Goal: Task Accomplishment & Management: Use online tool/utility

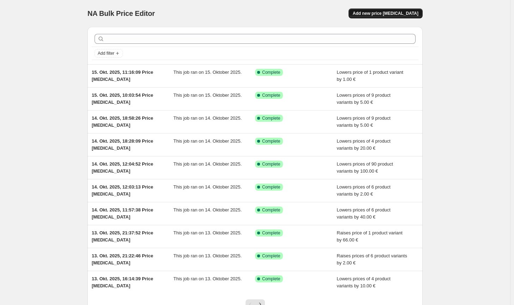
click at [409, 18] on button "Add new price [MEDICAL_DATA]" at bounding box center [385, 13] width 74 height 10
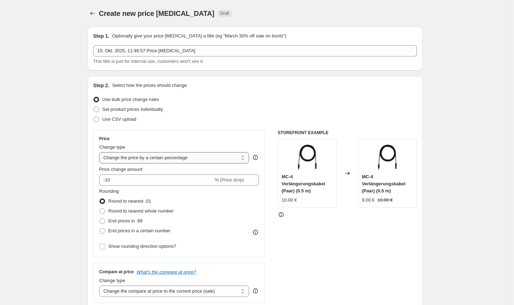
drag, startPoint x: 181, startPoint y: 159, endPoint x: 180, endPoint y: 162, distance: 3.8
click at [181, 159] on select "Change the price to a certain amount Change the price by a certain amount Chang…" at bounding box center [174, 157] width 150 height 11
select select "by"
click at [100, 152] on select "Change the price to a certain amount Change the price by a certain amount Chang…" at bounding box center [174, 157] width 150 height 11
type input "-10.00"
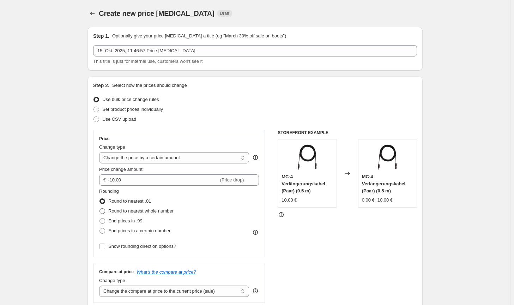
click at [138, 213] on span "Round to nearest whole number" at bounding box center [140, 210] width 65 height 5
click at [100, 208] on input "Round to nearest whole number" at bounding box center [99, 208] width 0 height 0
radio input "true"
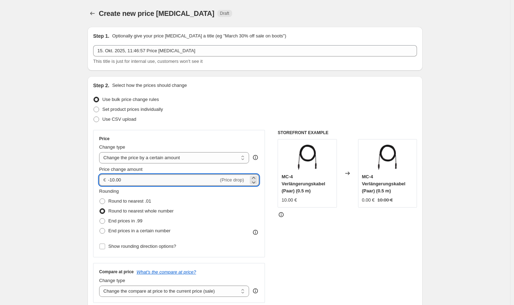
click at [114, 180] on input "-10.00" at bounding box center [163, 179] width 110 height 11
drag, startPoint x: 191, startPoint y: 290, endPoint x: 185, endPoint y: 285, distance: 7.6
click at [191, 290] on select "Change the compare at price to the current price (sale) Change the compare at p…" at bounding box center [174, 290] width 150 height 11
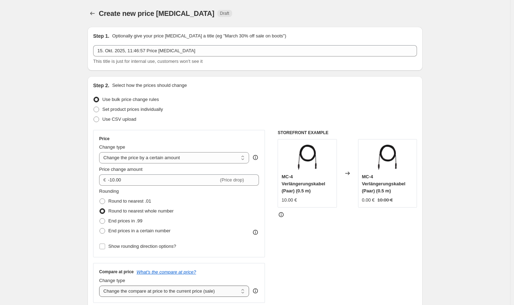
select select "no_change"
click at [100, 285] on select "Change the compare at price to the current price (sale) Change the compare at p…" at bounding box center [174, 290] width 150 height 11
click at [343, 272] on div "STOREFRONT EXAMPLE MC-4 Verlängerungskabel (Paar) (0.5 m) 10.00 € Changed to MC…" at bounding box center [346, 216] width 139 height 173
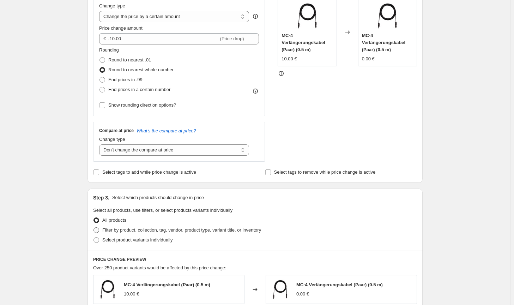
click at [234, 231] on span "Filter by product, collection, tag, vendor, product type, variant title, or inv…" at bounding box center [181, 229] width 159 height 5
click at [94, 227] on input "Filter by product, collection, tag, vendor, product type, variant title, or inv…" at bounding box center [93, 227] width 0 height 0
radio input "true"
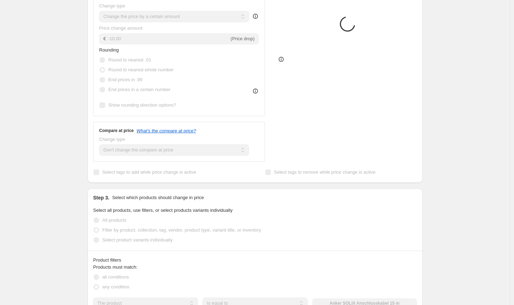
scroll to position [211, 0]
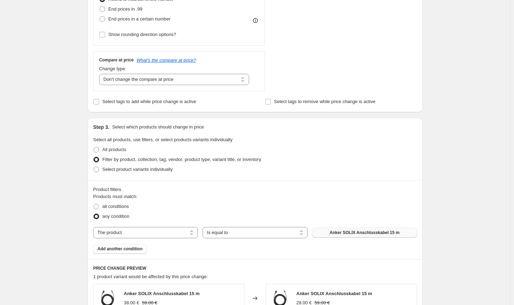
click at [350, 232] on span "Anker SOLIX Anschlusskabel 15 m" at bounding box center [364, 232] width 70 height 6
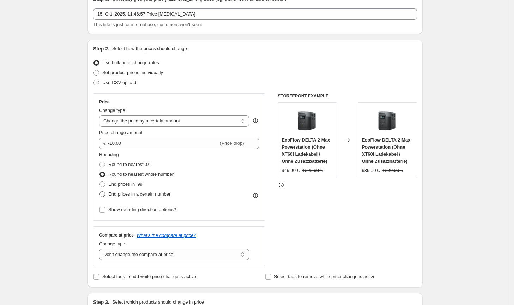
scroll to position [35, 0]
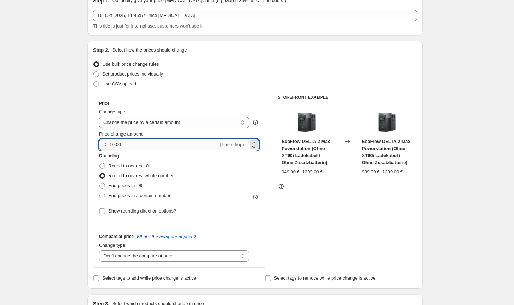
click at [112, 143] on input "-10.00" at bounding box center [163, 144] width 110 height 11
click at [315, 221] on div "STOREFRONT EXAMPLE EcoFlow DELTA 2 Max Powerstation (Ohne XT60i Ladekabel / Ohn…" at bounding box center [346, 180] width 139 height 173
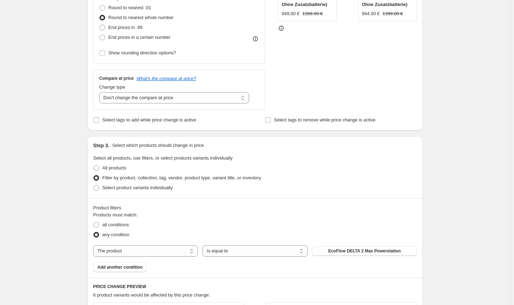
scroll to position [176, 0]
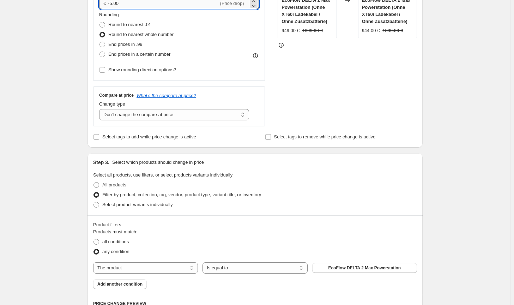
click at [112, 3] on input "-5.00" at bounding box center [163, 3] width 110 height 11
type input "-4.00"
click at [382, 195] on div "Filter by product, collection, tag, vendor, product type, variant title, or inv…" at bounding box center [255, 195] width 324 height 10
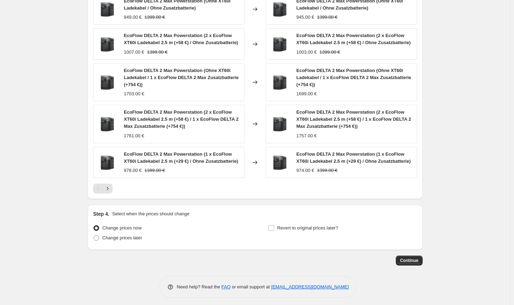
scroll to position [504, 0]
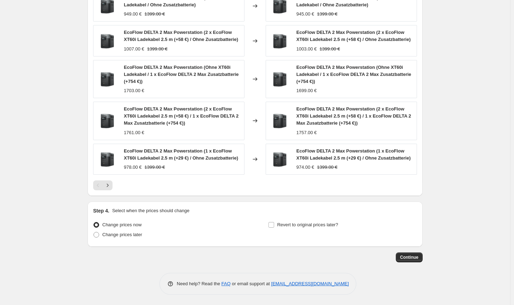
click at [408, 253] on button "Continue" at bounding box center [408, 257] width 27 height 10
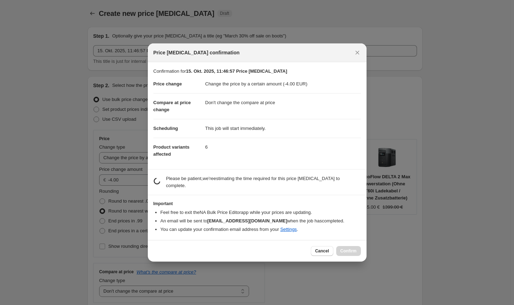
scroll to position [0, 0]
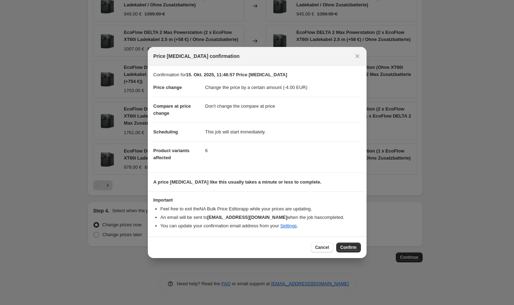
click at [346, 240] on div "Cancel Confirm" at bounding box center [257, 246] width 219 height 21
click at [347, 242] on button "Confirm" at bounding box center [348, 247] width 25 height 10
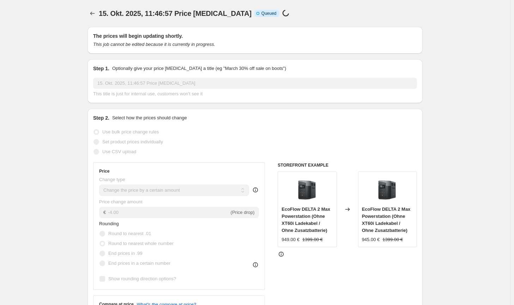
scroll to position [504, 0]
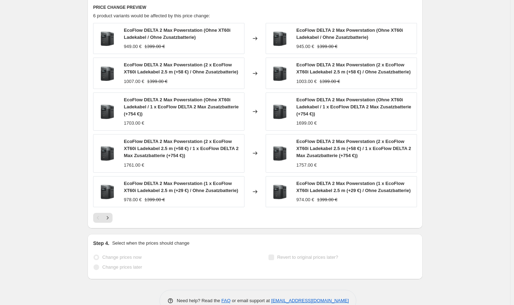
select select "by"
select select "no_change"
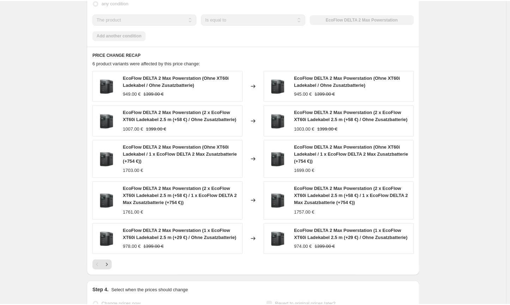
scroll to position [0, 0]
